Goal: Task Accomplishment & Management: Manage account settings

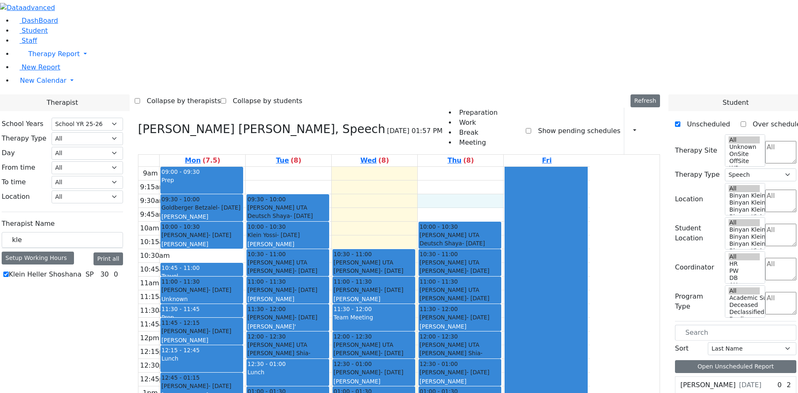
select select "212"
select select "3"
click at [40, 35] on span "Student" at bounding box center [35, 31] width 26 height 8
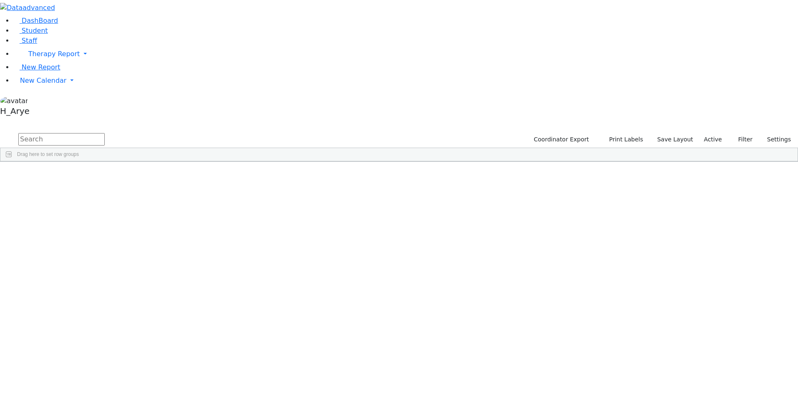
click at [105, 133] on input "text" at bounding box center [61, 139] width 87 height 12
type input "ד"
click at [131, 175] on div "Shimon" at bounding box center [110, 181] width 42 height 12
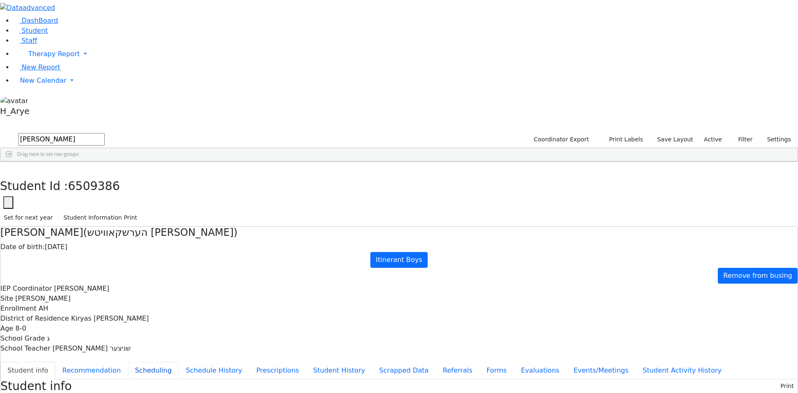
click at [179, 362] on button "Scheduling" at bounding box center [153, 370] width 51 height 17
drag, startPoint x: 143, startPoint y: 32, endPoint x: 25, endPoint y: 40, distance: 117.9
click at [25, 40] on div "DashBoard Student Staff Therapy Report Student Old Calendar Report H_Arye" at bounding box center [399, 240] width 798 height 480
click at [8, 168] on icon "button" at bounding box center [6, 170] width 5 height 5
type input "h"
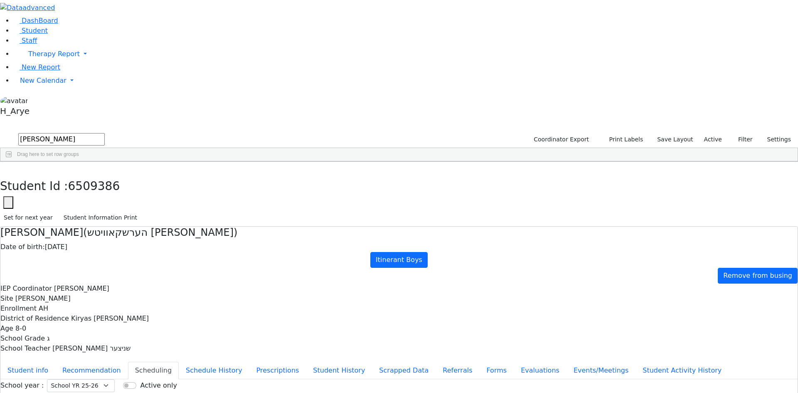
type input "[PERSON_NAME]"
click at [85, 175] on div "Deutsch" at bounding box center [63, 181] width 43 height 12
click at [55, 362] on button "Student info" at bounding box center [27, 370] width 55 height 17
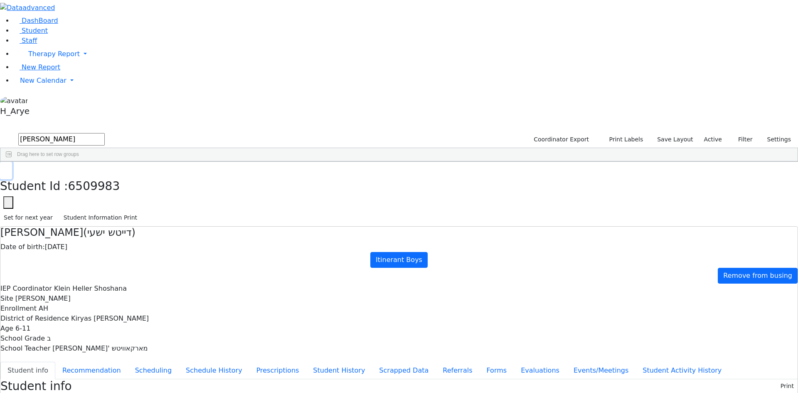
click at [12, 162] on button "button" at bounding box center [6, 170] width 12 height 17
drag, startPoint x: 137, startPoint y: 34, endPoint x: 77, endPoint y: 38, distance: 59.6
click at [79, 38] on div "DashBoard Student Staff Therapy Report Student Old Calendar Report H_Arye" at bounding box center [399, 369] width 798 height 738
click at [105, 133] on input "text" at bounding box center [61, 139] width 87 height 12
type input "ד"
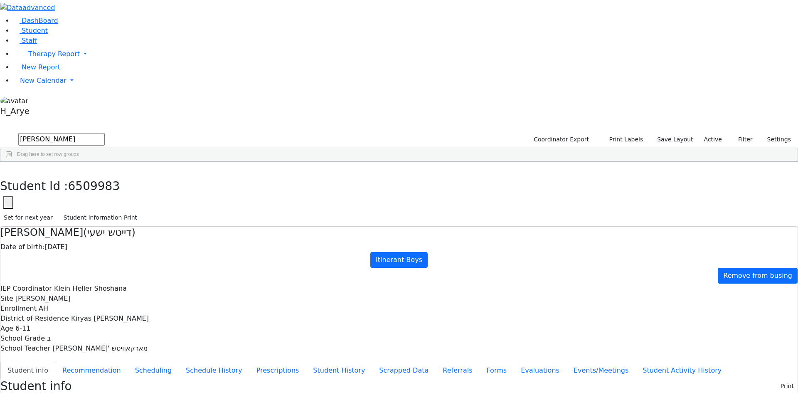
type input "[PERSON_NAME]"
click at [128, 222] on div "Shimon" at bounding box center [106, 228] width 43 height 12
click at [179, 362] on button "Scheduling" at bounding box center [153, 370] width 51 height 17
